Goal: Find specific page/section: Find specific page/section

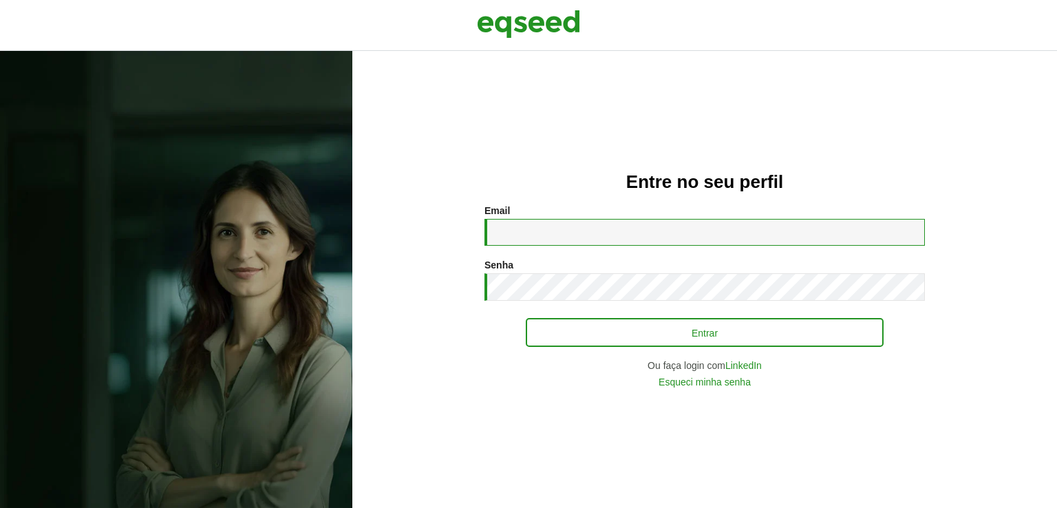
type input "**********"
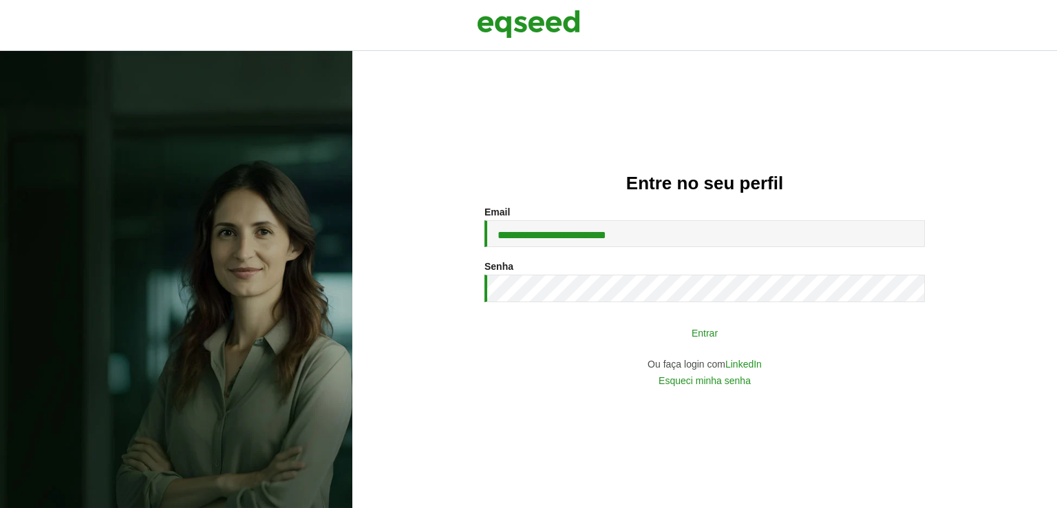
click at [644, 332] on button "Entrar" at bounding box center [705, 332] width 358 height 26
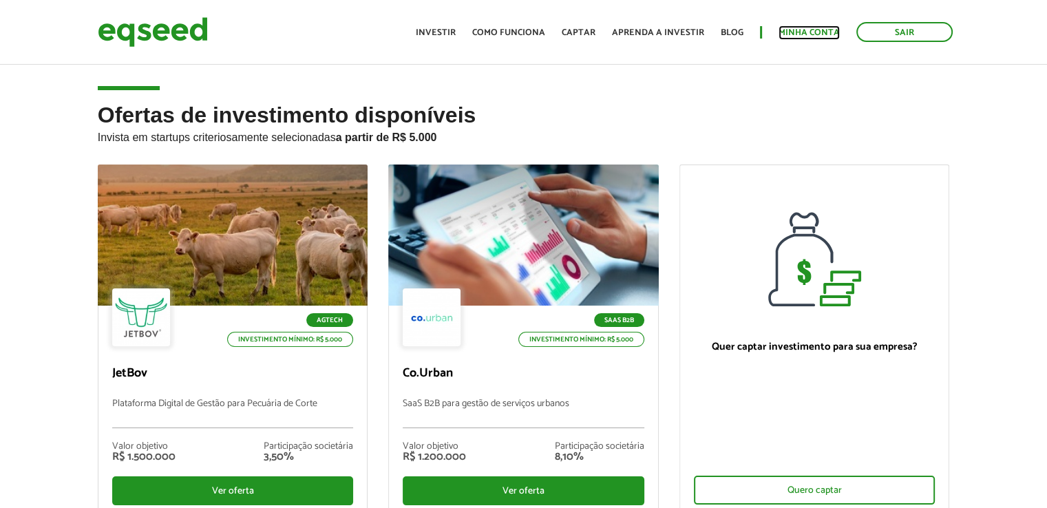
click at [806, 32] on link "Minha conta" at bounding box center [808, 32] width 61 height 9
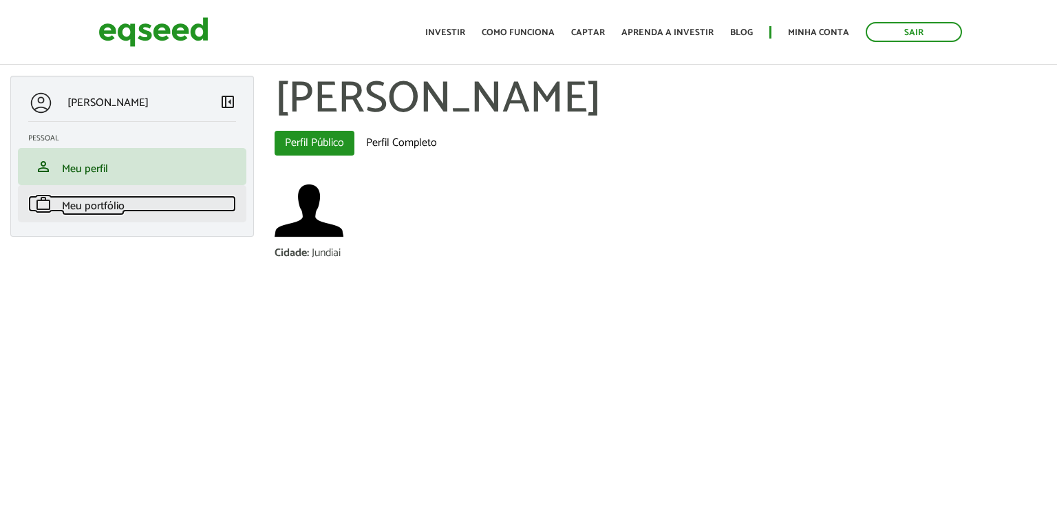
click at [103, 213] on span "Meu portfólio" at bounding box center [93, 206] width 63 height 19
